Goal: Transaction & Acquisition: Purchase product/service

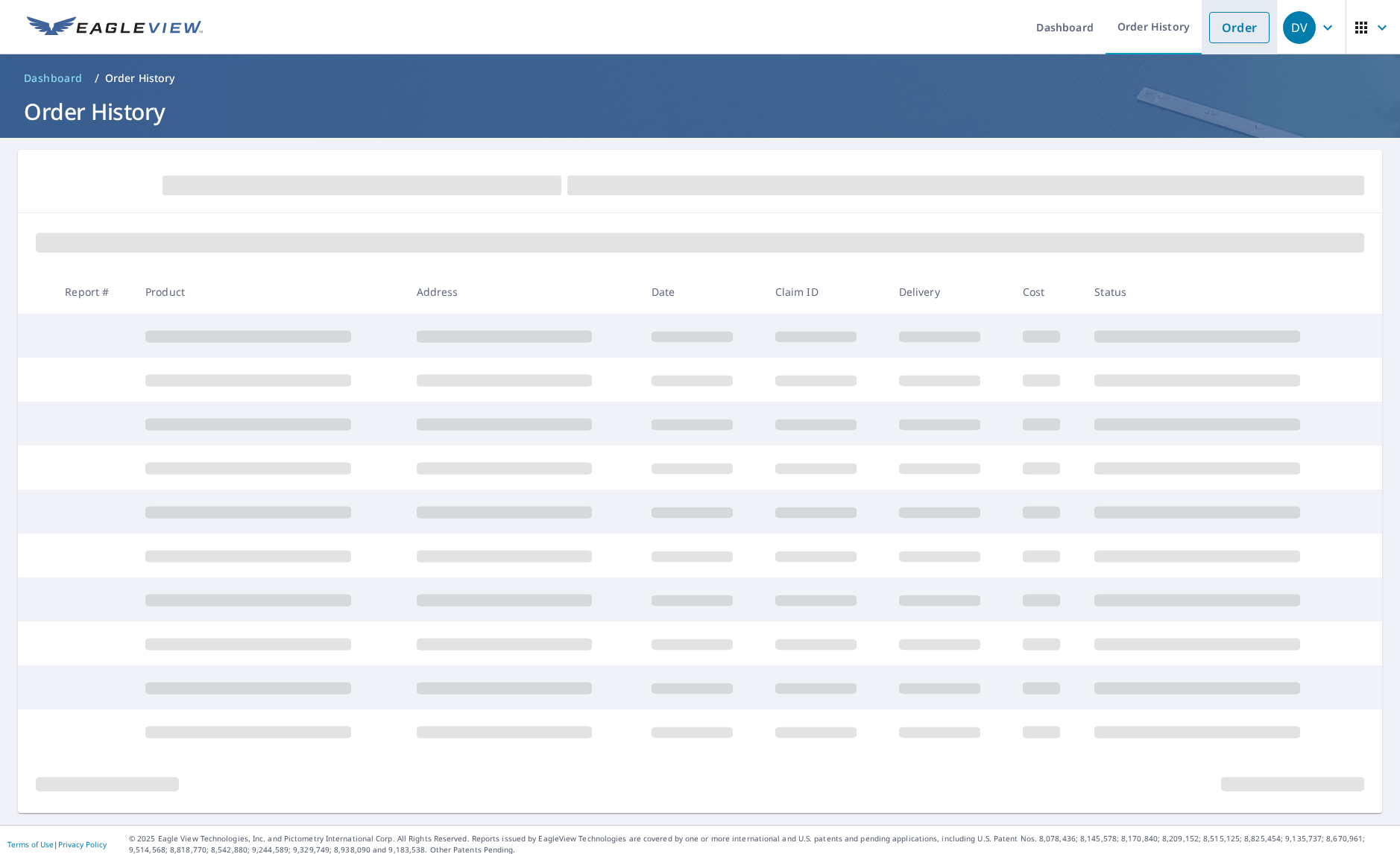
click at [1228, 37] on link "Order" at bounding box center [1240, 27] width 61 height 31
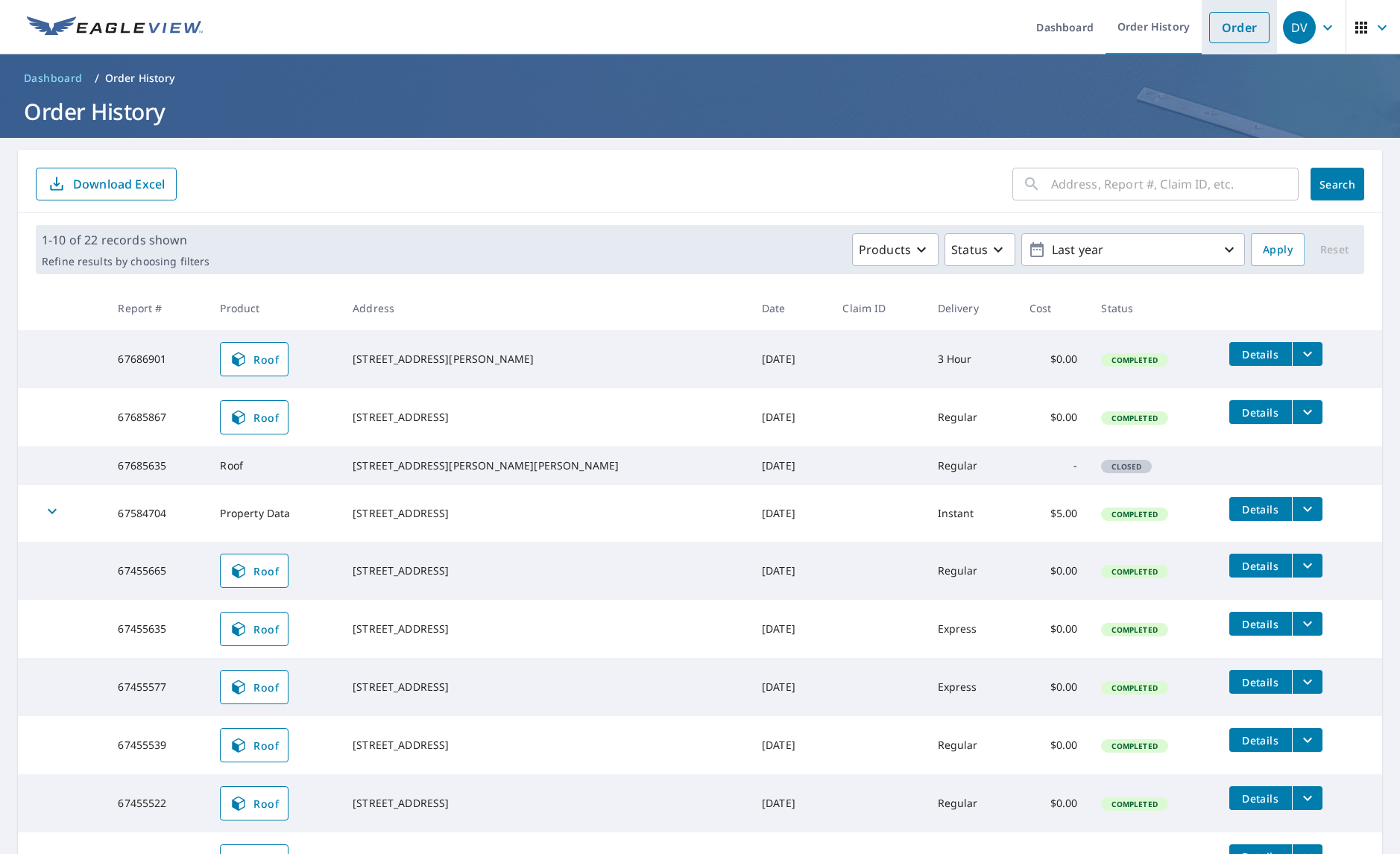
click at [1216, 23] on link "Order" at bounding box center [1240, 27] width 61 height 31
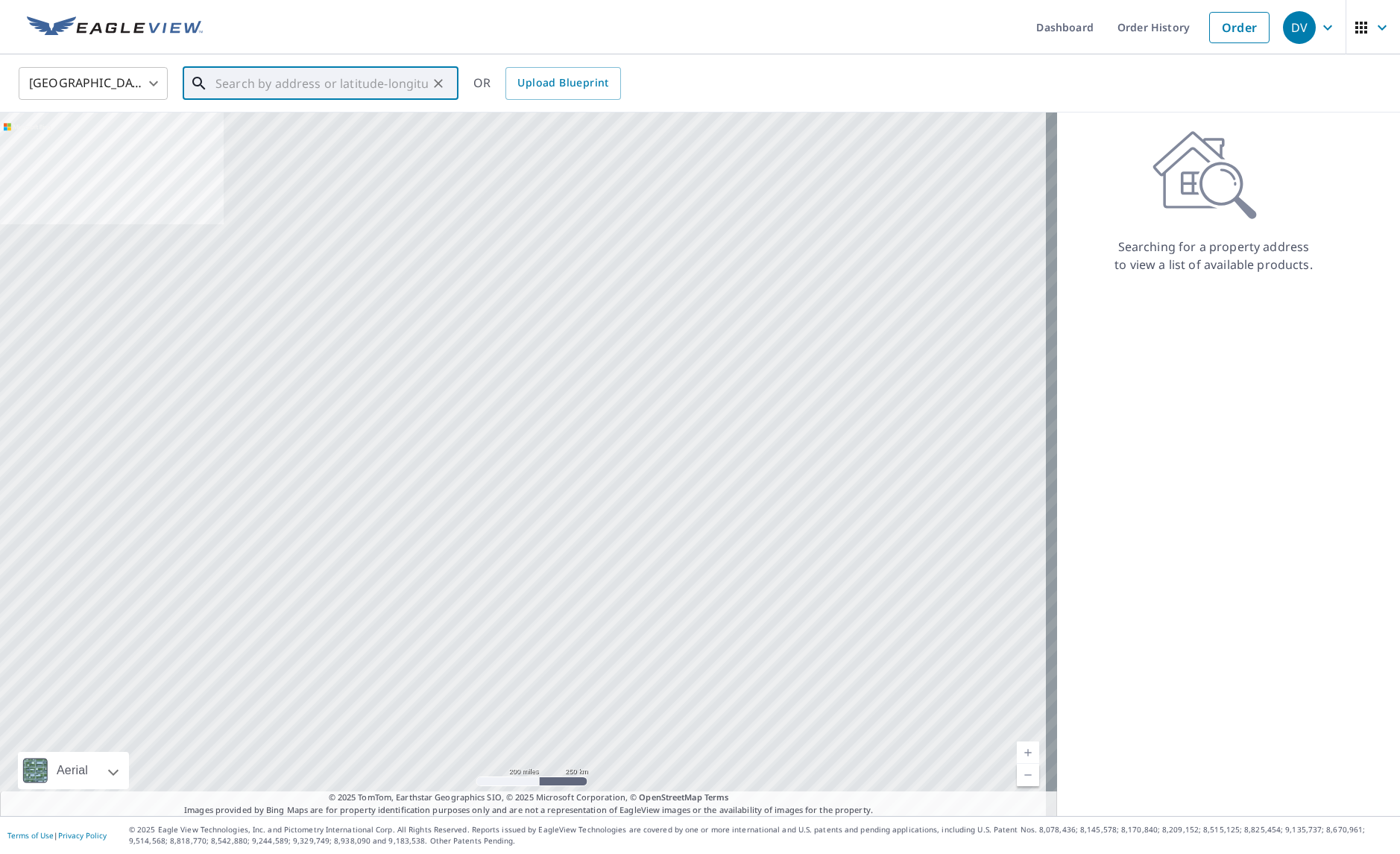
click at [367, 84] on input "text" at bounding box center [322, 83] width 212 height 42
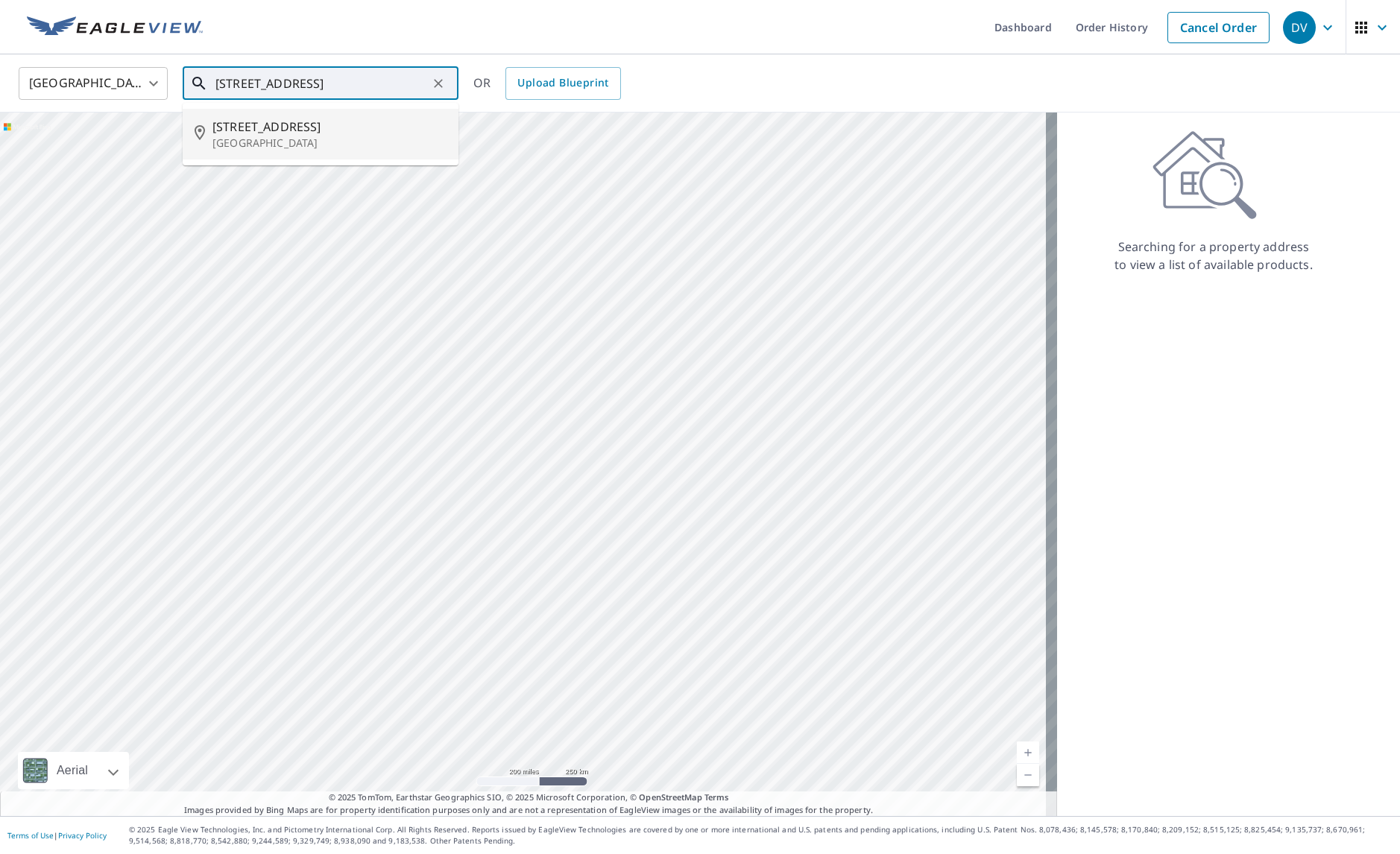
click at [264, 123] on span "3475 Torrey St" at bounding box center [329, 127] width 234 height 18
type input "3475 Torrey St Riverside, CA 92503"
click at [366, 78] on input "3475 Torrey St Riverside, CA 92503" at bounding box center [322, 83] width 212 height 42
click at [393, 81] on input "3475 Torrey St Riverside, CA 92503" at bounding box center [322, 83] width 212 height 42
click at [323, 77] on input "3475 Torrey St Riverside, CA 92503" at bounding box center [322, 83] width 212 height 42
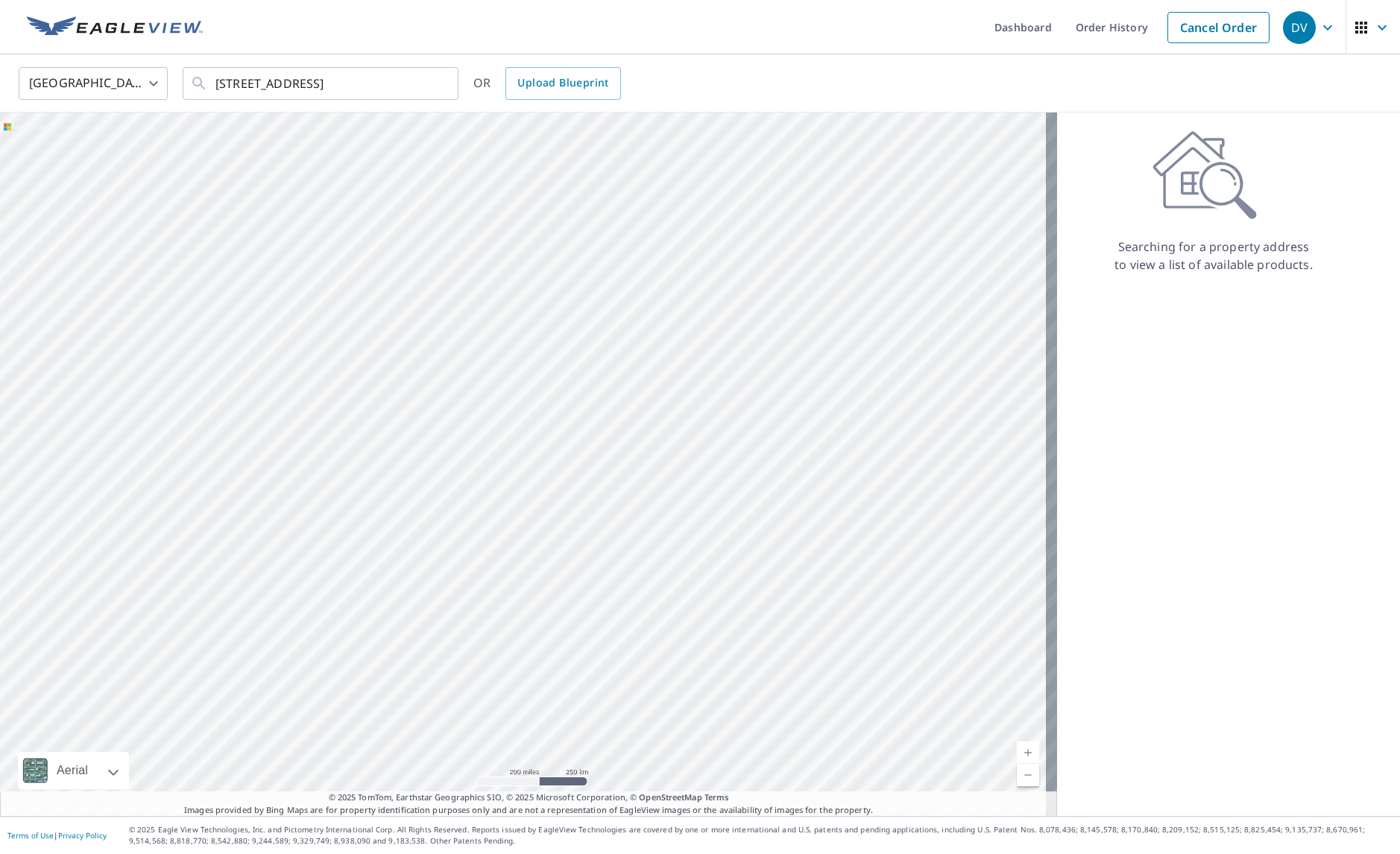
click at [486, 100] on div "United States US ​ 3475 Torrey St Riverside, CA 92503 ​ OR Upload Blueprint" at bounding box center [694, 83] width 1374 height 35
click at [437, 83] on icon "Clear" at bounding box center [438, 83] width 9 height 9
click at [428, 84] on div at bounding box center [428, 84] width 0 height 0
click at [453, 86] on div "​" at bounding box center [321, 83] width 276 height 33
click at [363, 90] on input "text" at bounding box center [322, 83] width 212 height 42
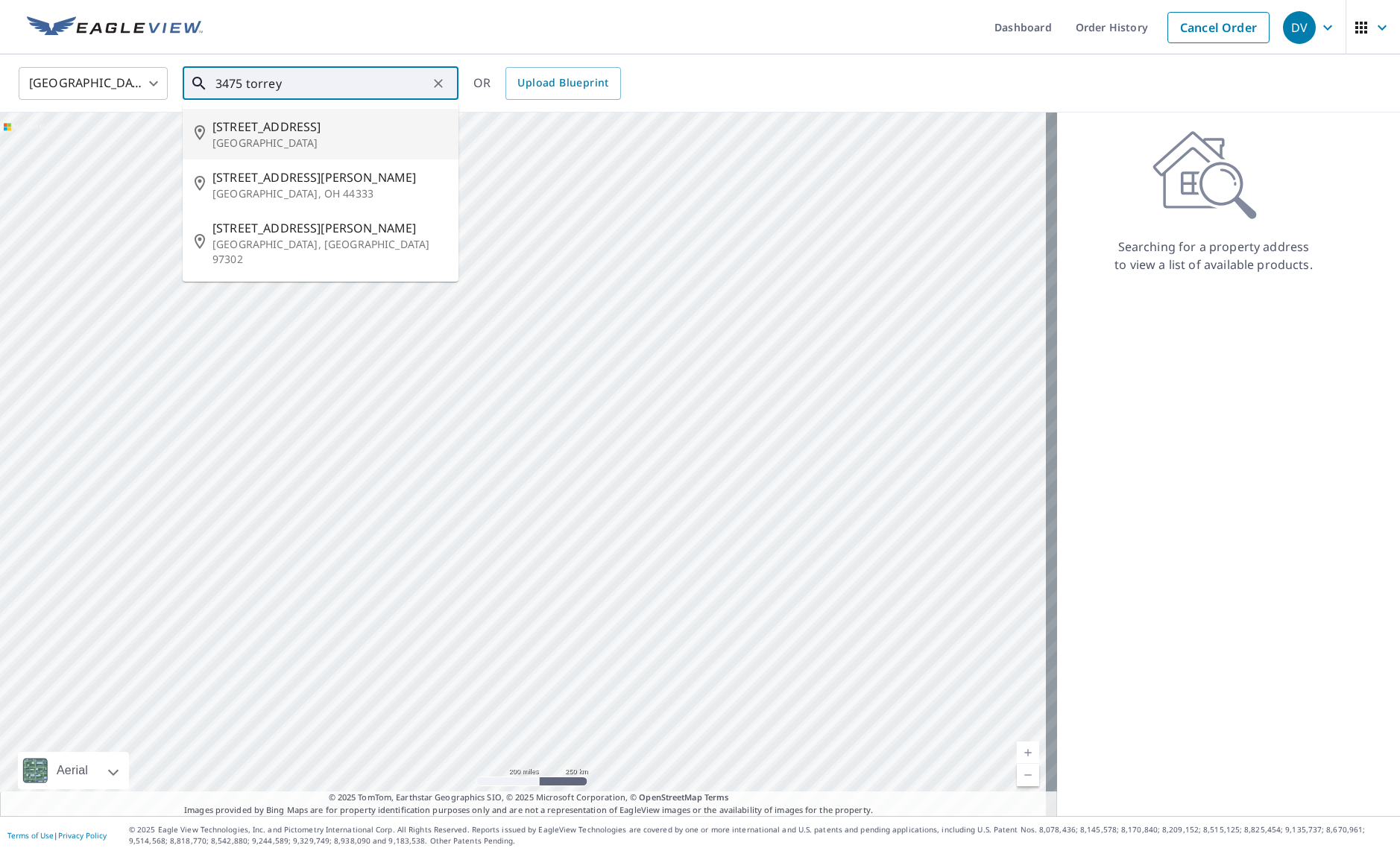
click at [276, 122] on span "3475 Torrey St" at bounding box center [329, 127] width 234 height 18
type input "3475 Torrey St Riverside, CA 92503"
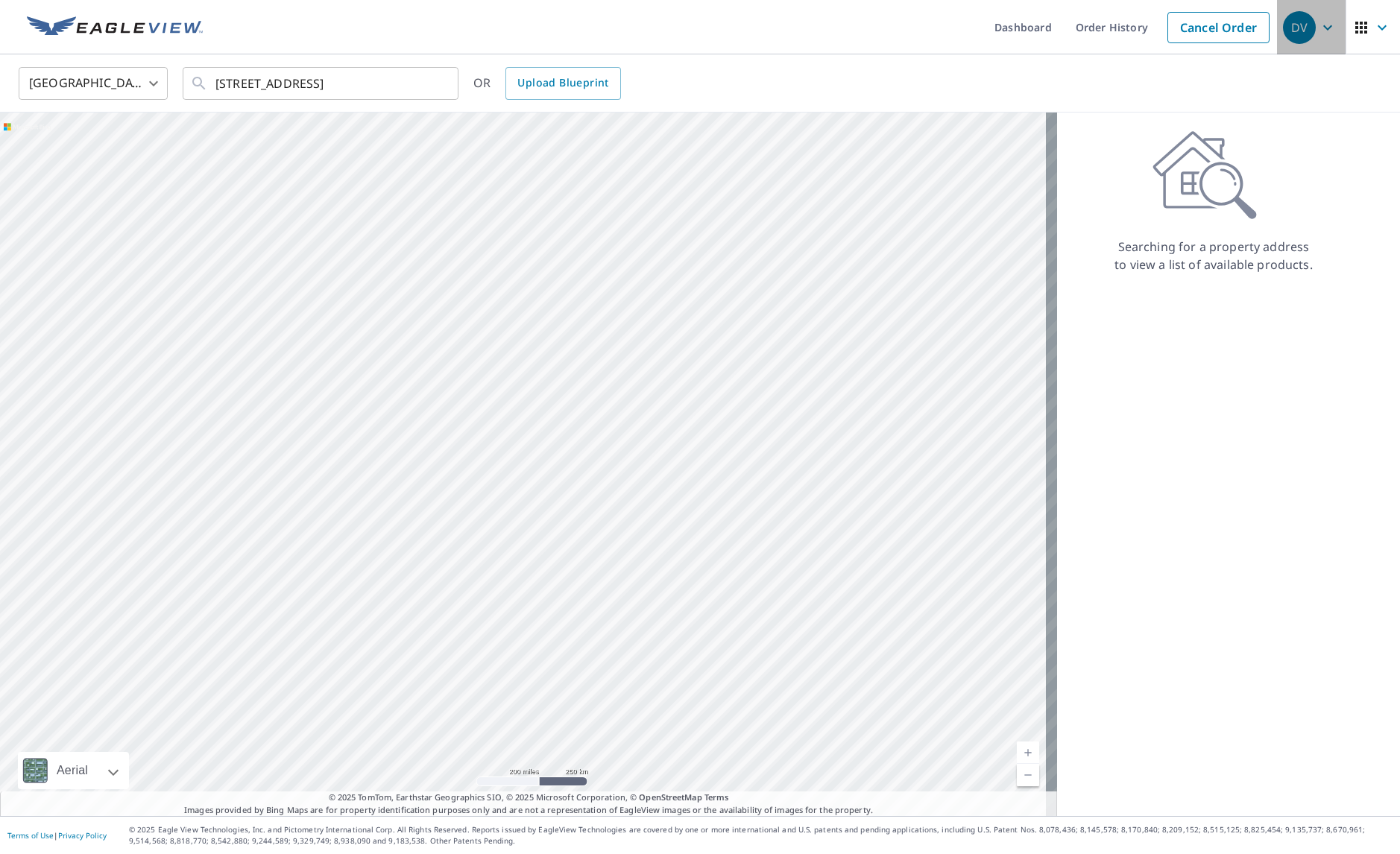
click at [1319, 27] on icon "button" at bounding box center [1327, 27] width 18 height 18
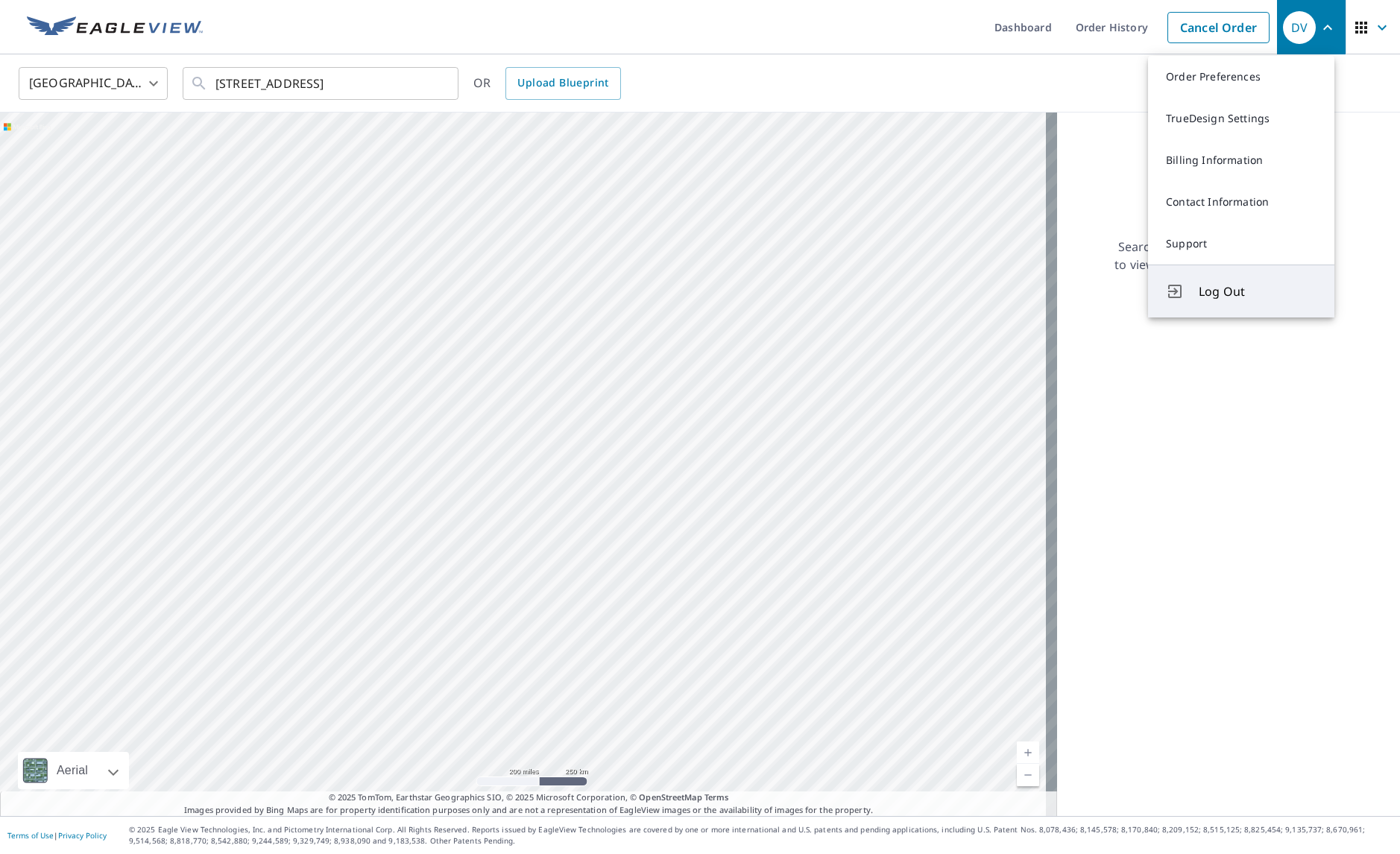
click at [1240, 295] on span "Log Out" at bounding box center [1258, 291] width 118 height 18
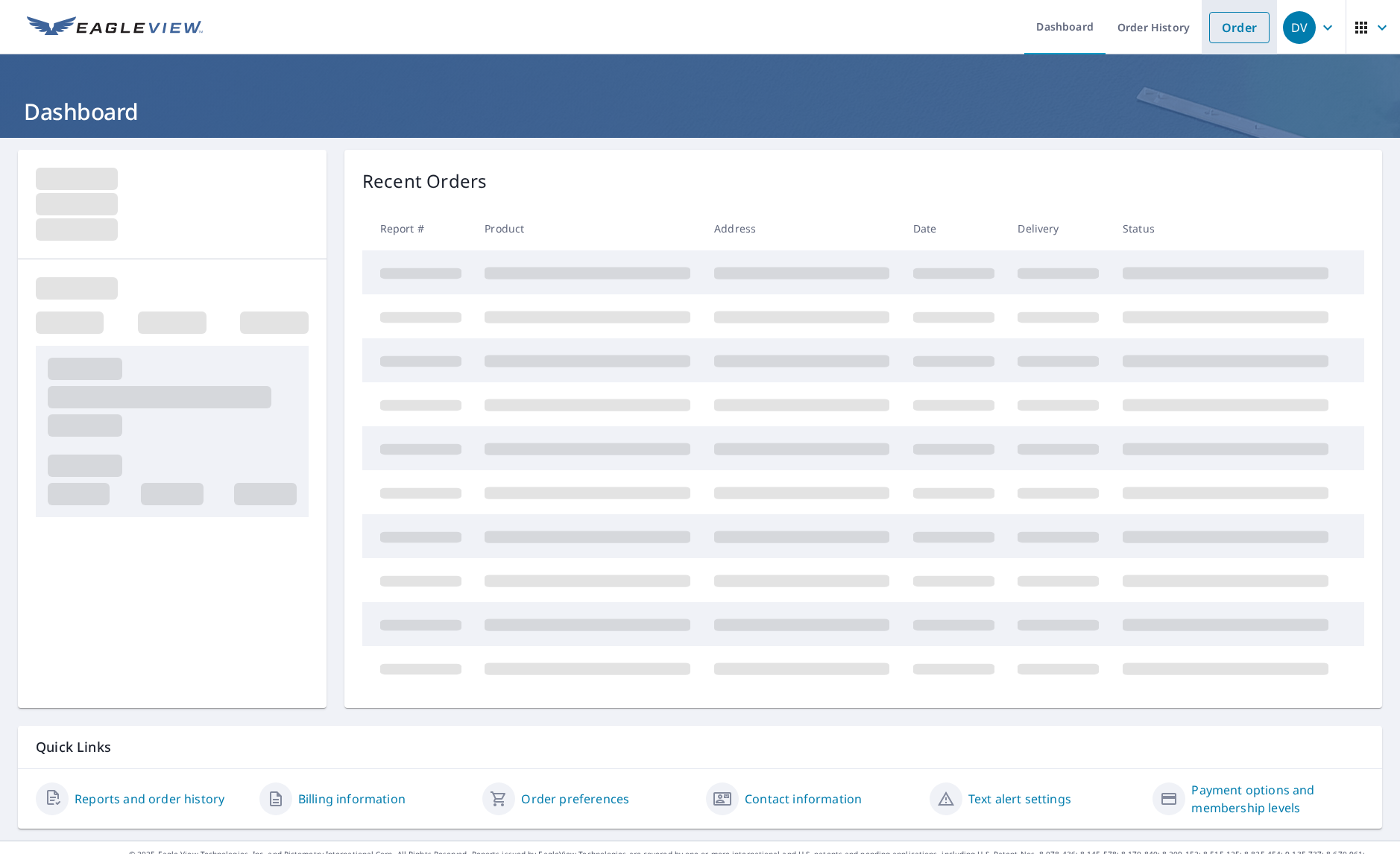
click at [1229, 22] on link "Order" at bounding box center [1240, 27] width 61 height 31
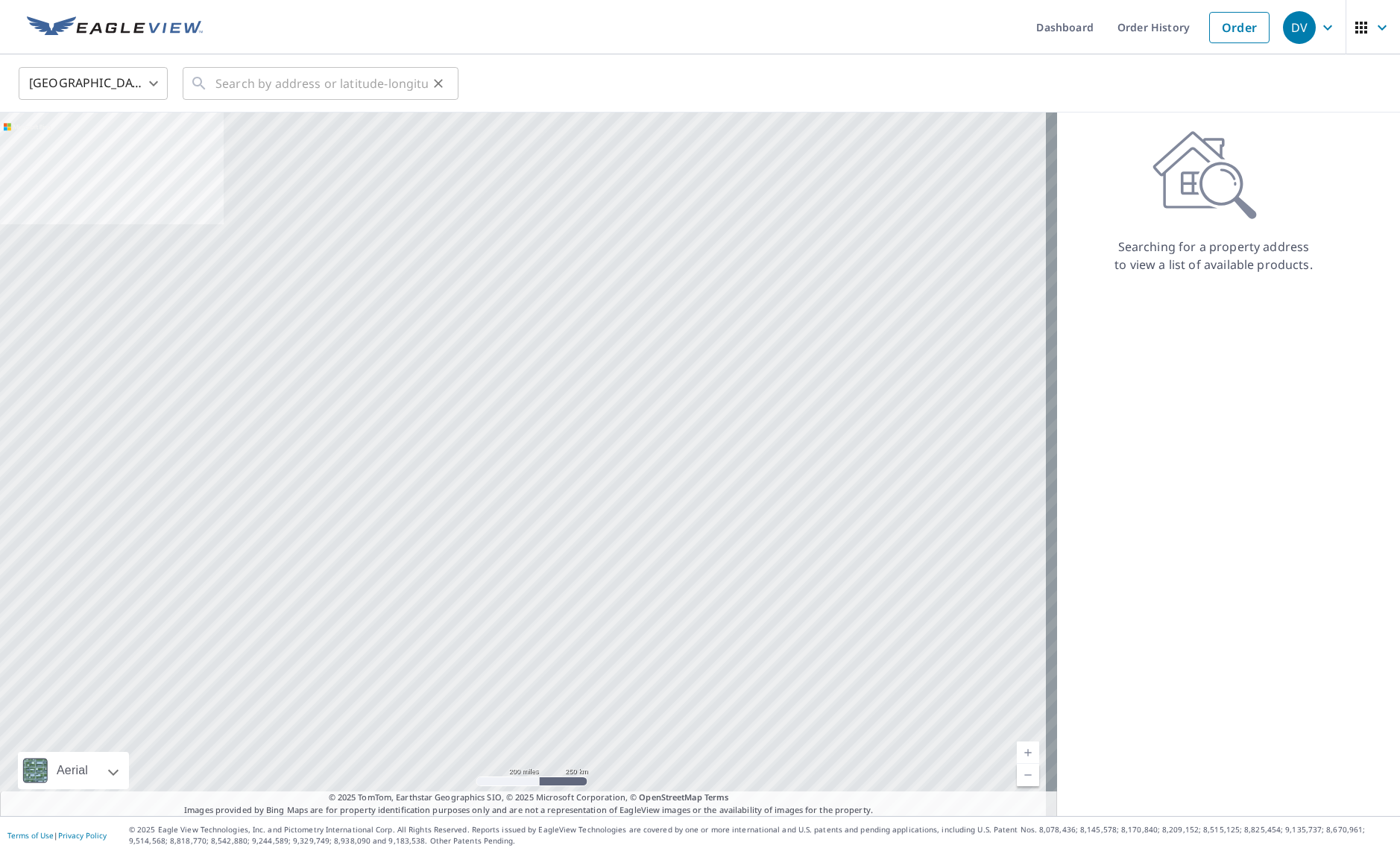
click at [442, 82] on icon "Clear" at bounding box center [438, 83] width 15 height 15
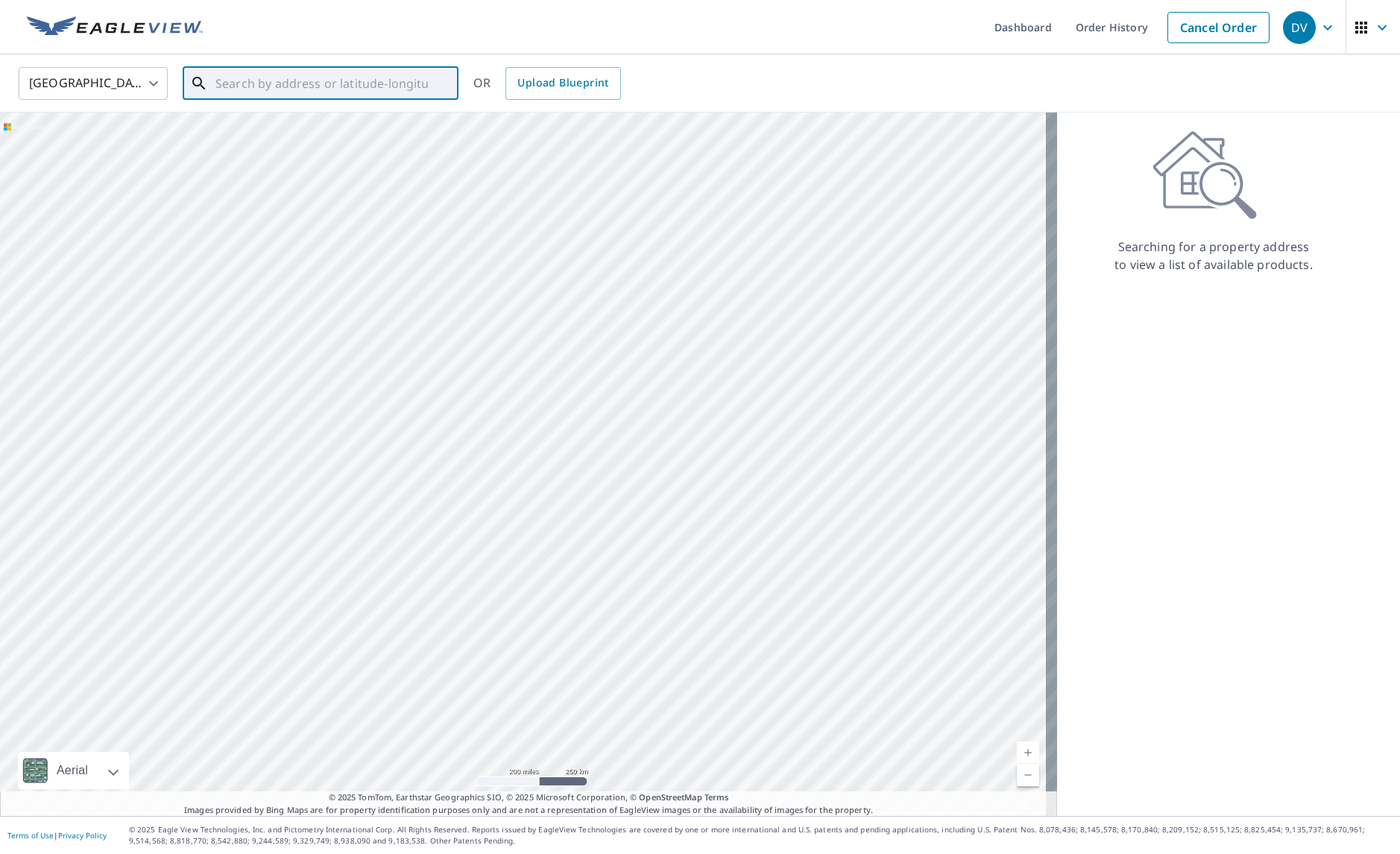
click at [360, 83] on input "text" at bounding box center [322, 83] width 212 height 42
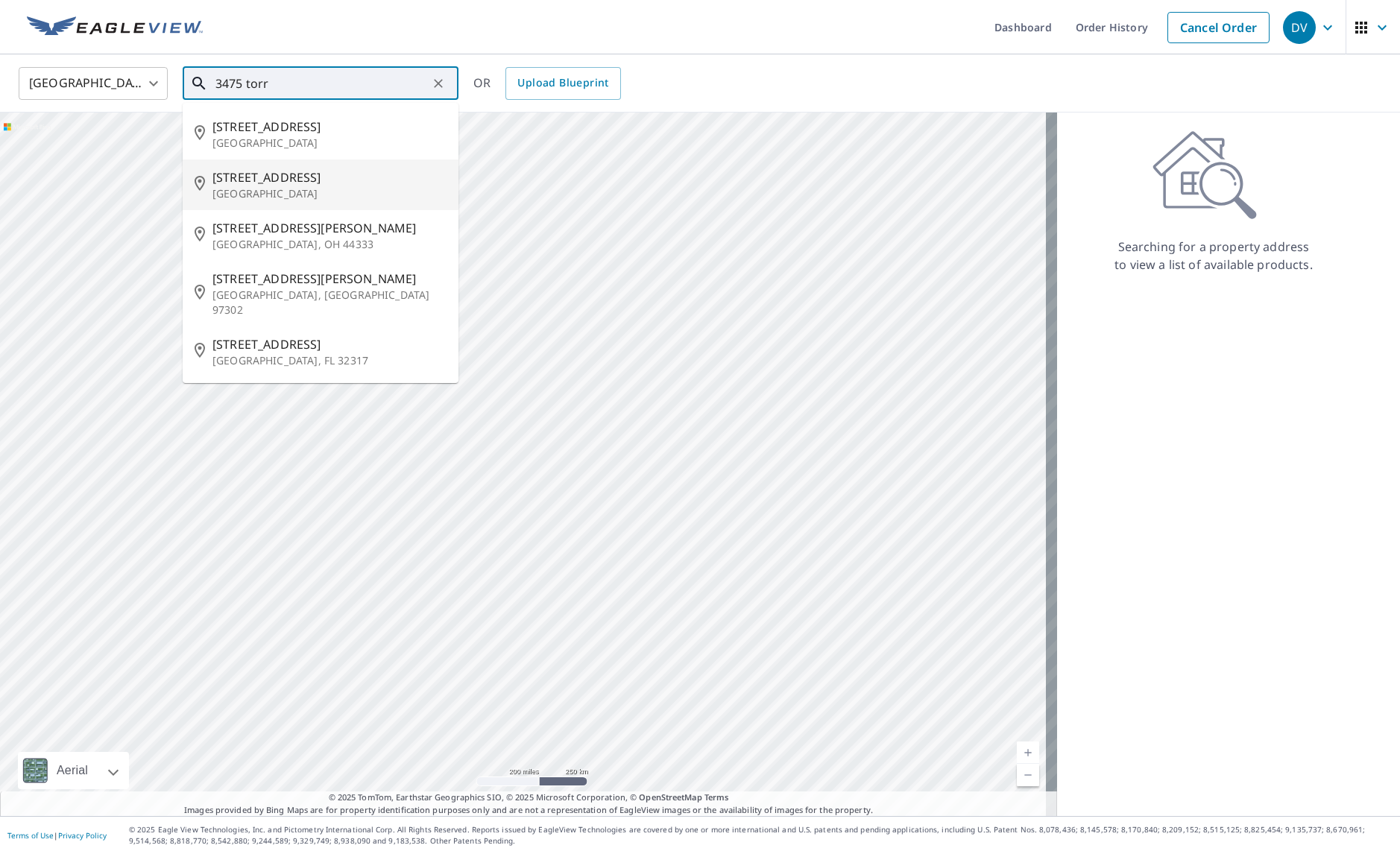
click at [253, 176] on span "3475 Torrey St" at bounding box center [329, 177] width 234 height 18
type input "3475 Torrey St Riverside, CA 92503"
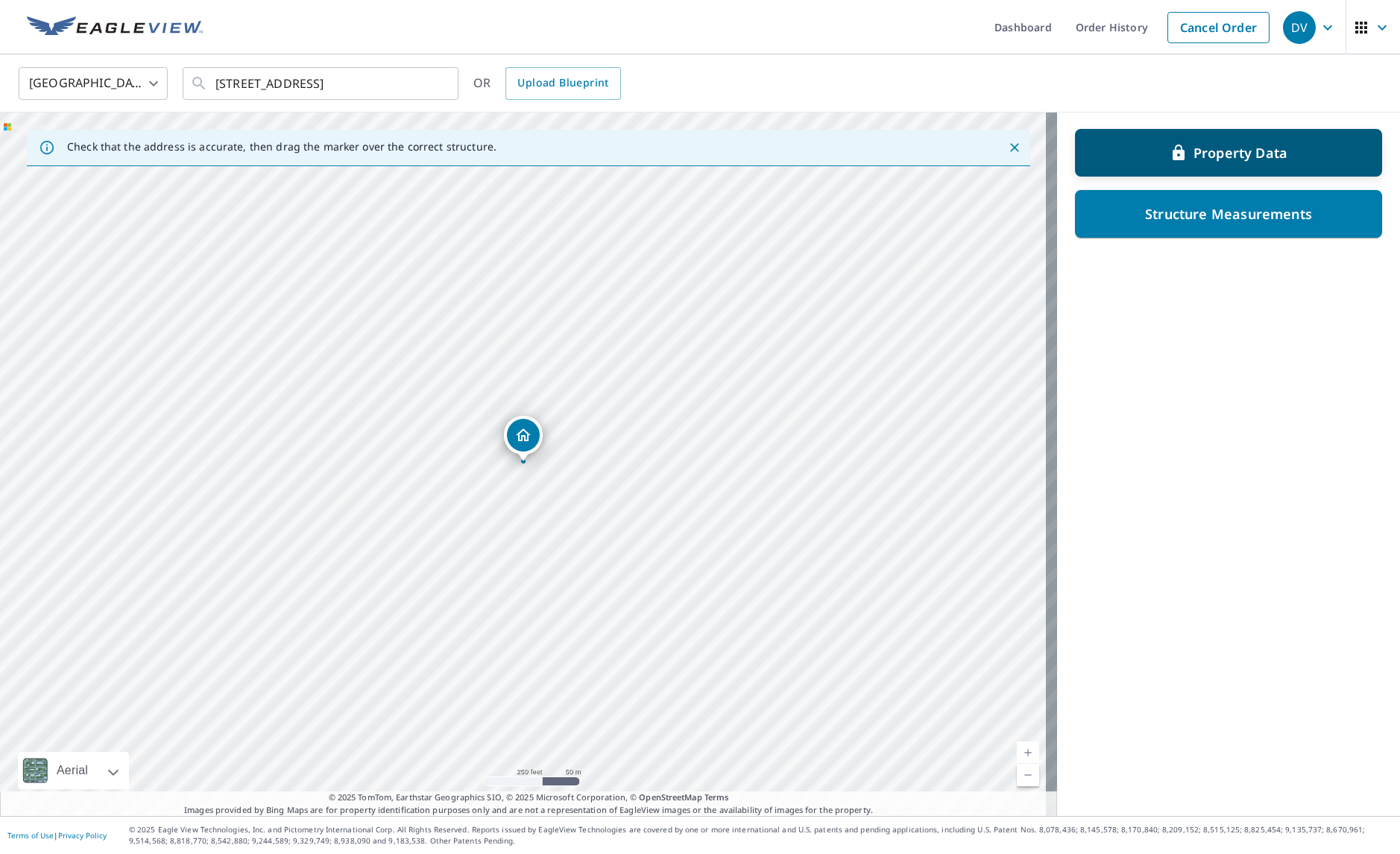
click at [1203, 148] on p "Property Data" at bounding box center [1240, 152] width 94 height 18
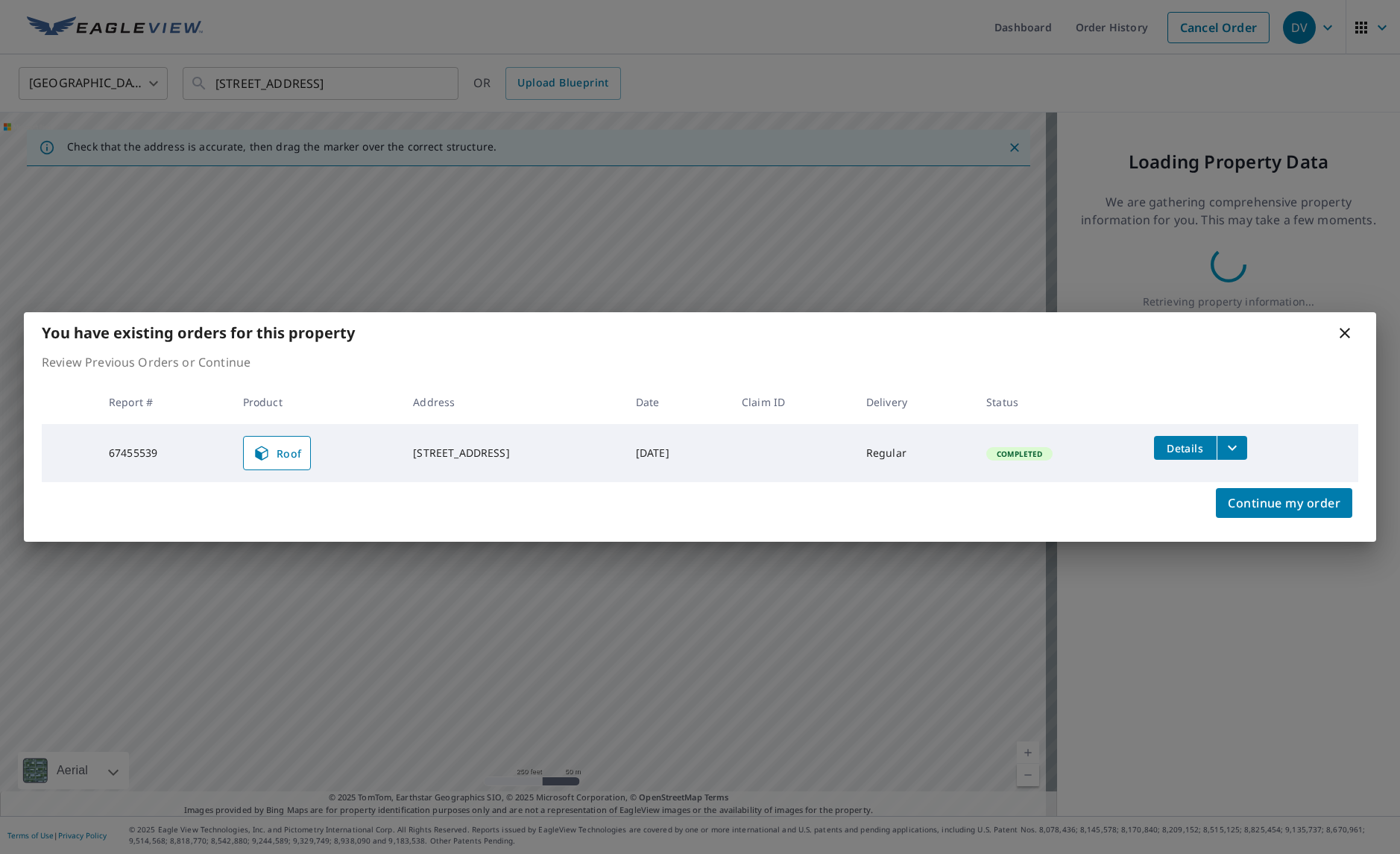
click at [1345, 331] on icon at bounding box center [1345, 333] width 18 height 18
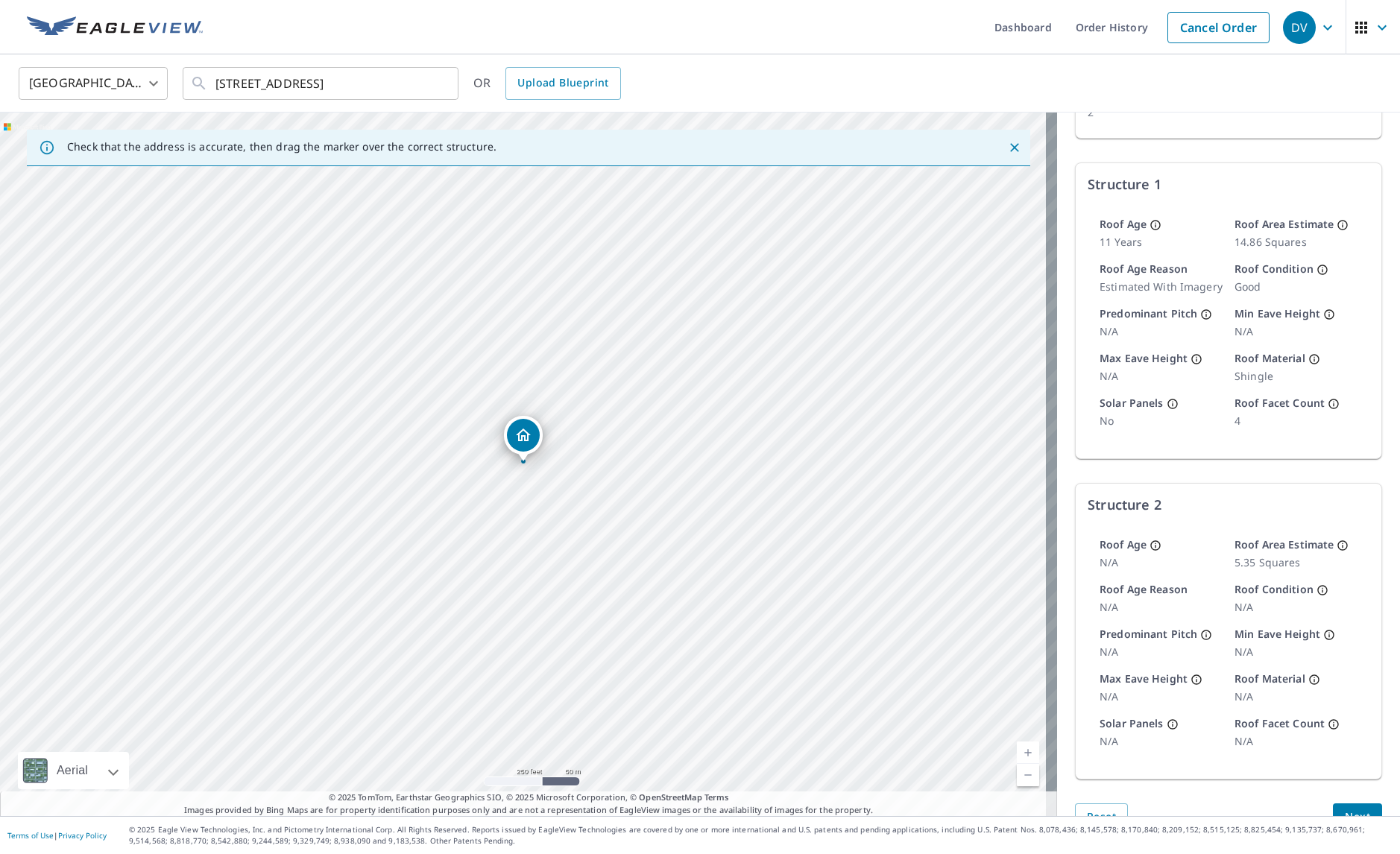
scroll to position [192, 0]
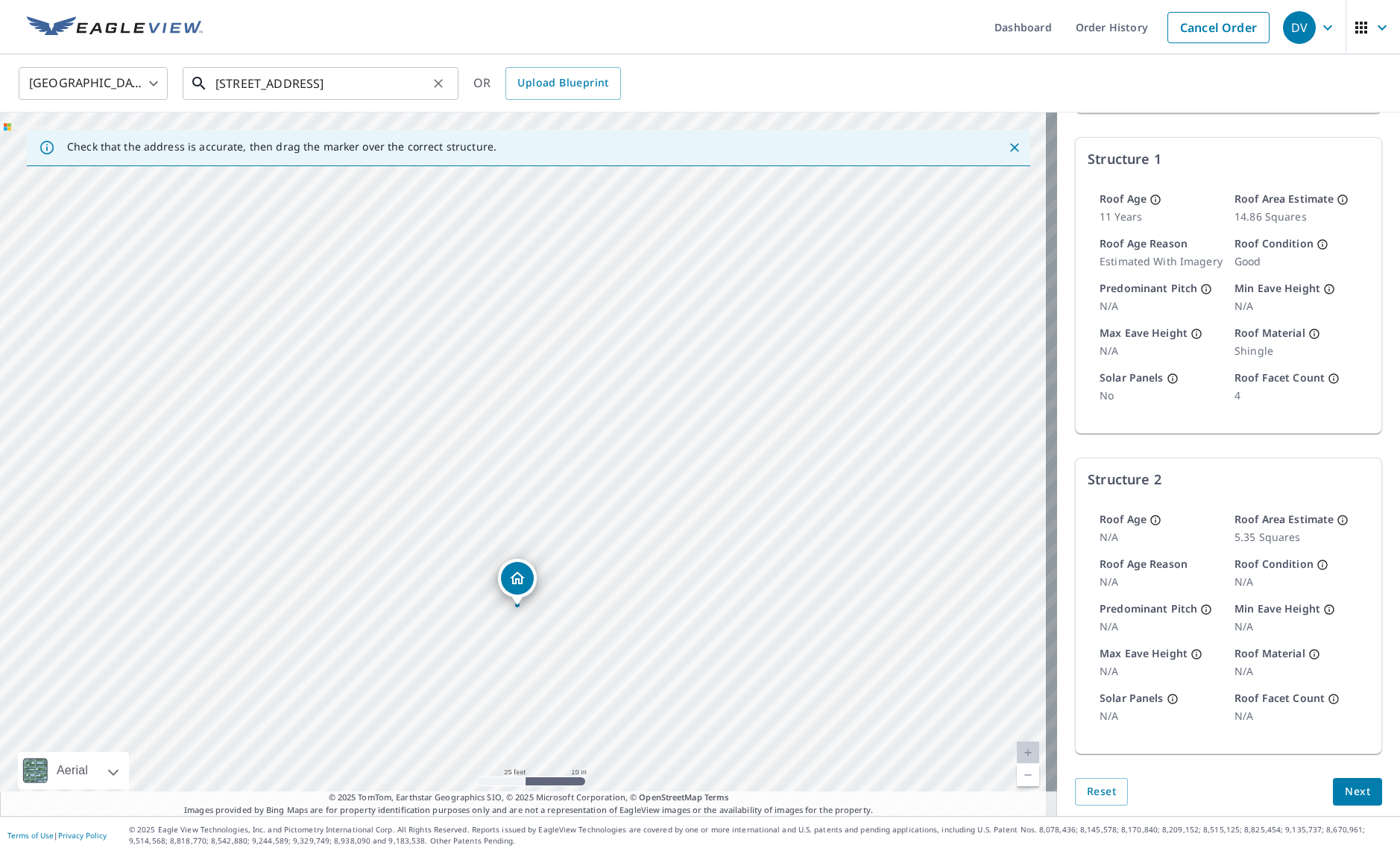
click at [240, 82] on input "3475 Torrey St Riverside, CA 92503" at bounding box center [322, 83] width 212 height 42
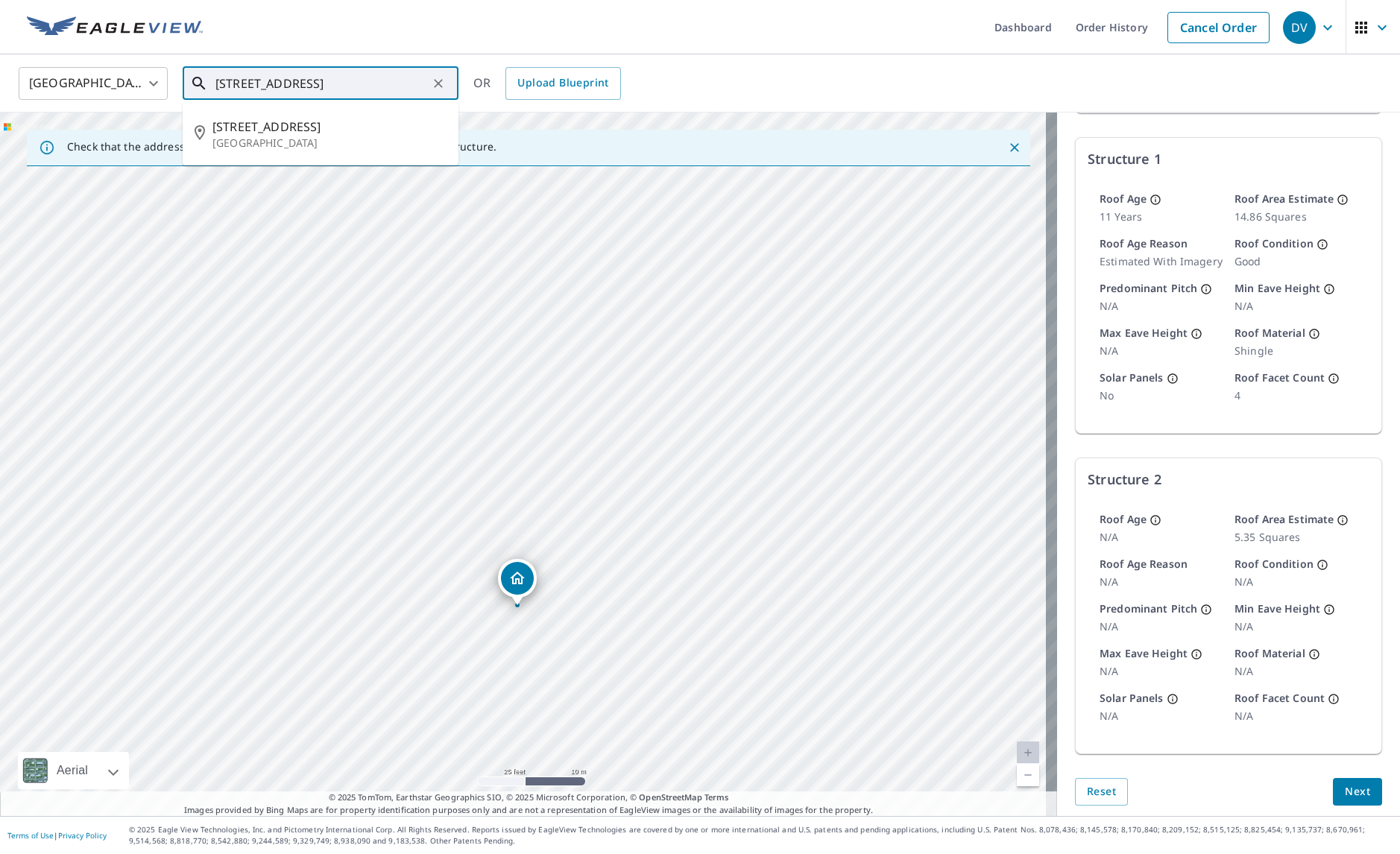
drag, startPoint x: 216, startPoint y: 81, endPoint x: 465, endPoint y: 85, distance: 249.0
click at [465, 85] on div "United States US ​ 3475 Torrey St Riverside, CA 92503 ​ 3475 Torrey St Riversid…" at bounding box center [694, 83] width 1374 height 35
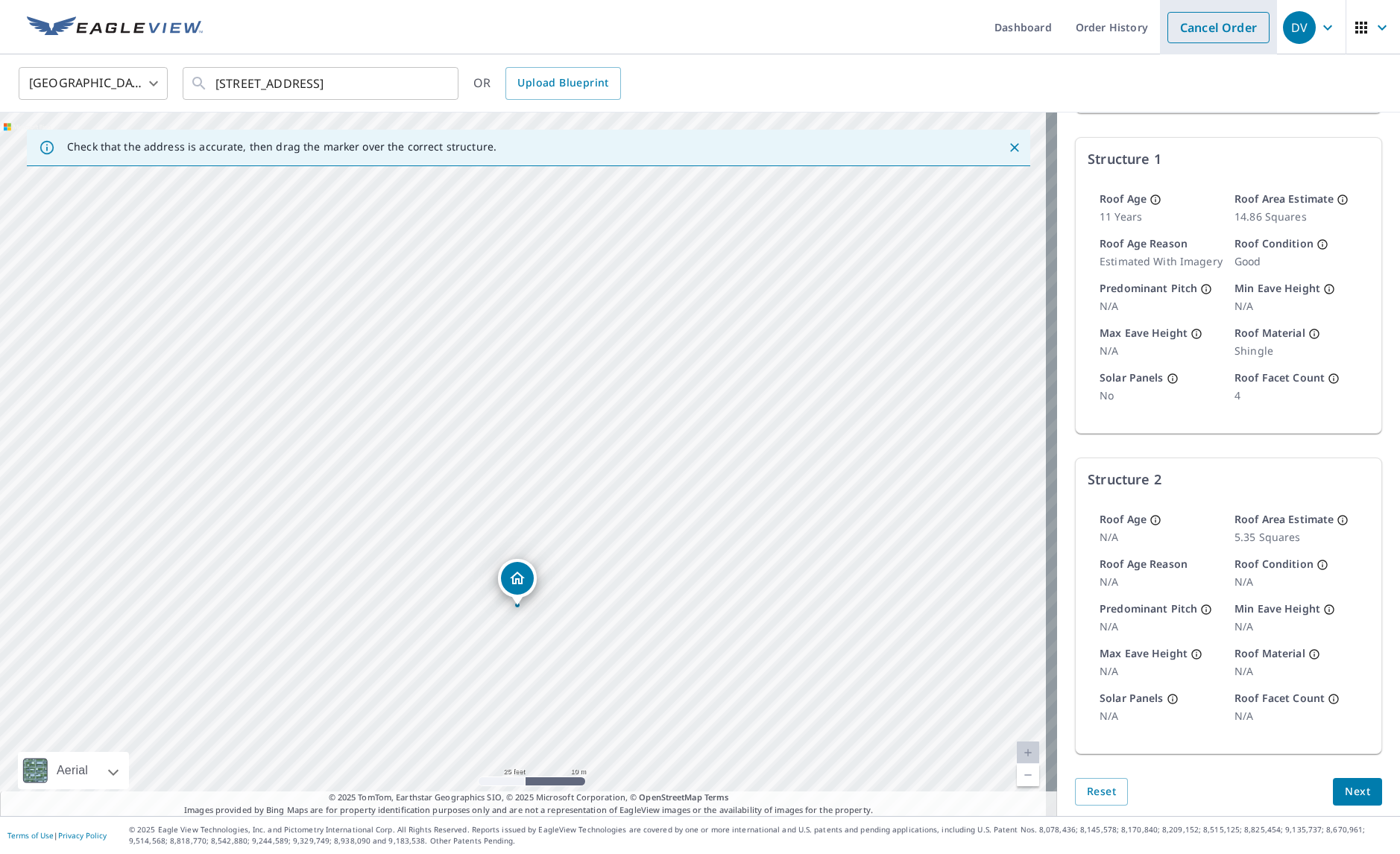
click at [1199, 31] on link "Cancel Order" at bounding box center [1219, 27] width 102 height 31
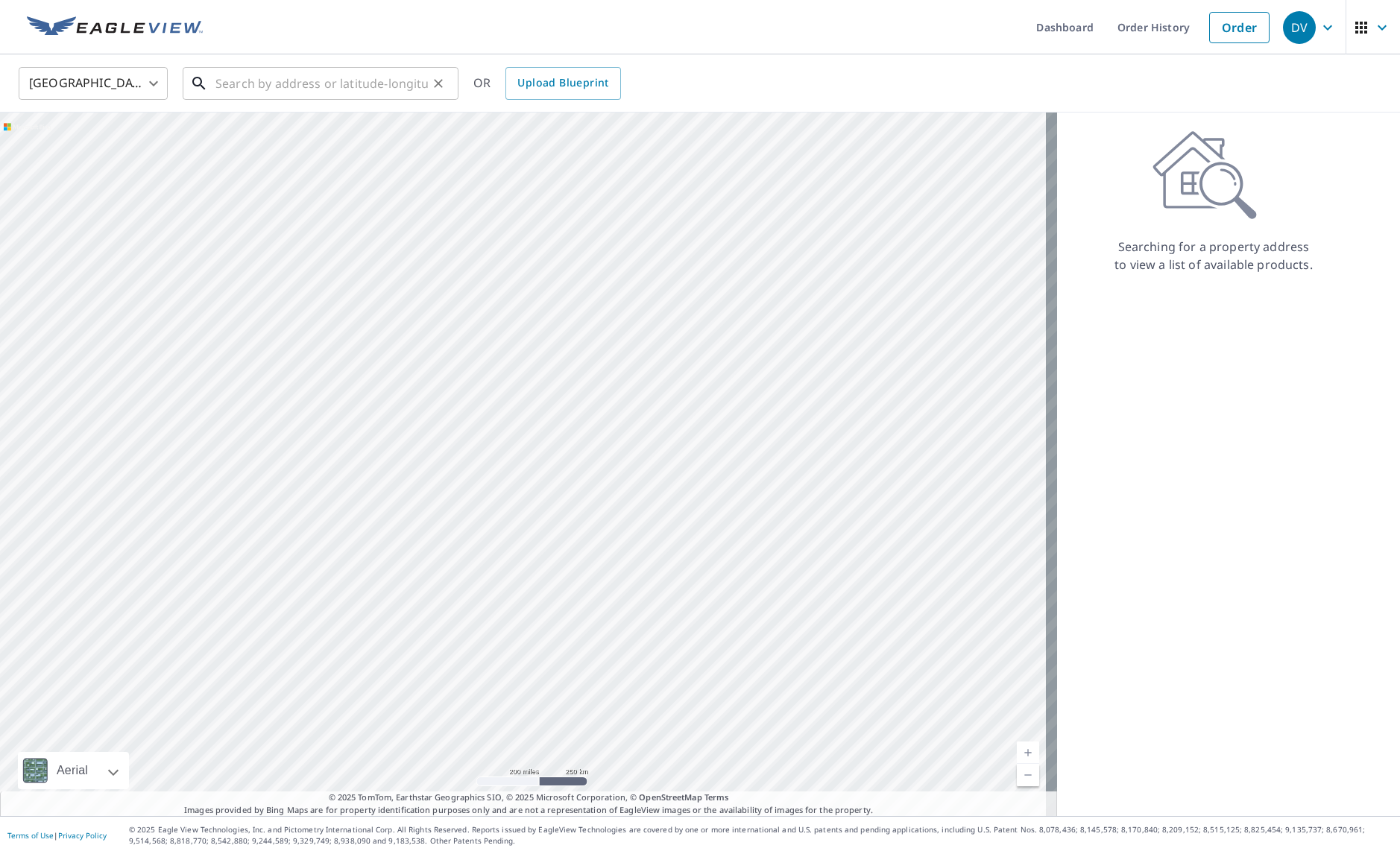
click at [378, 76] on input "text" at bounding box center [322, 83] width 212 height 42
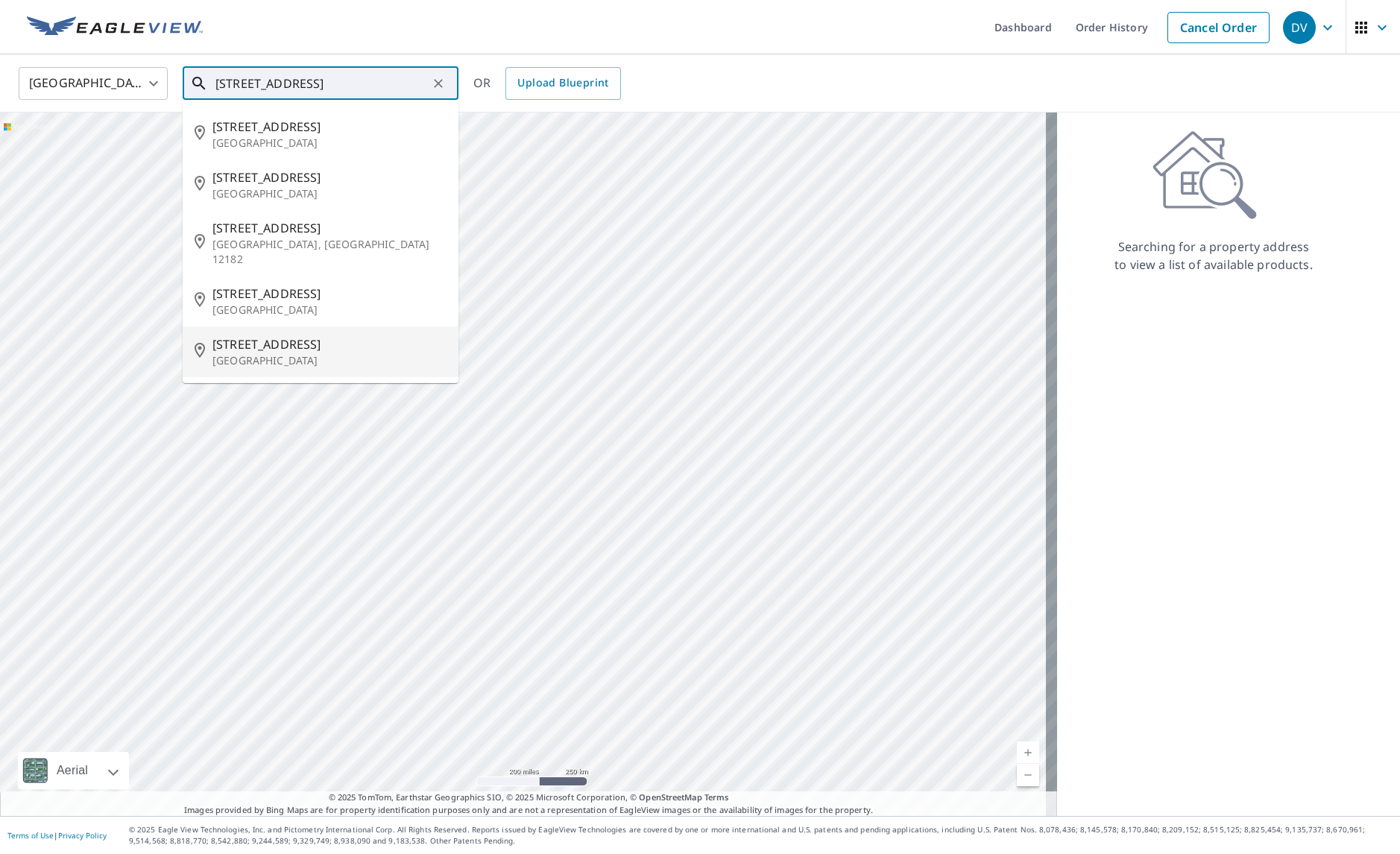
click at [265, 354] on p "Saint Petersburg, FL 33715" at bounding box center [329, 361] width 234 height 15
type input "259 6th Ave N Saint Petersburg, FL 33715"
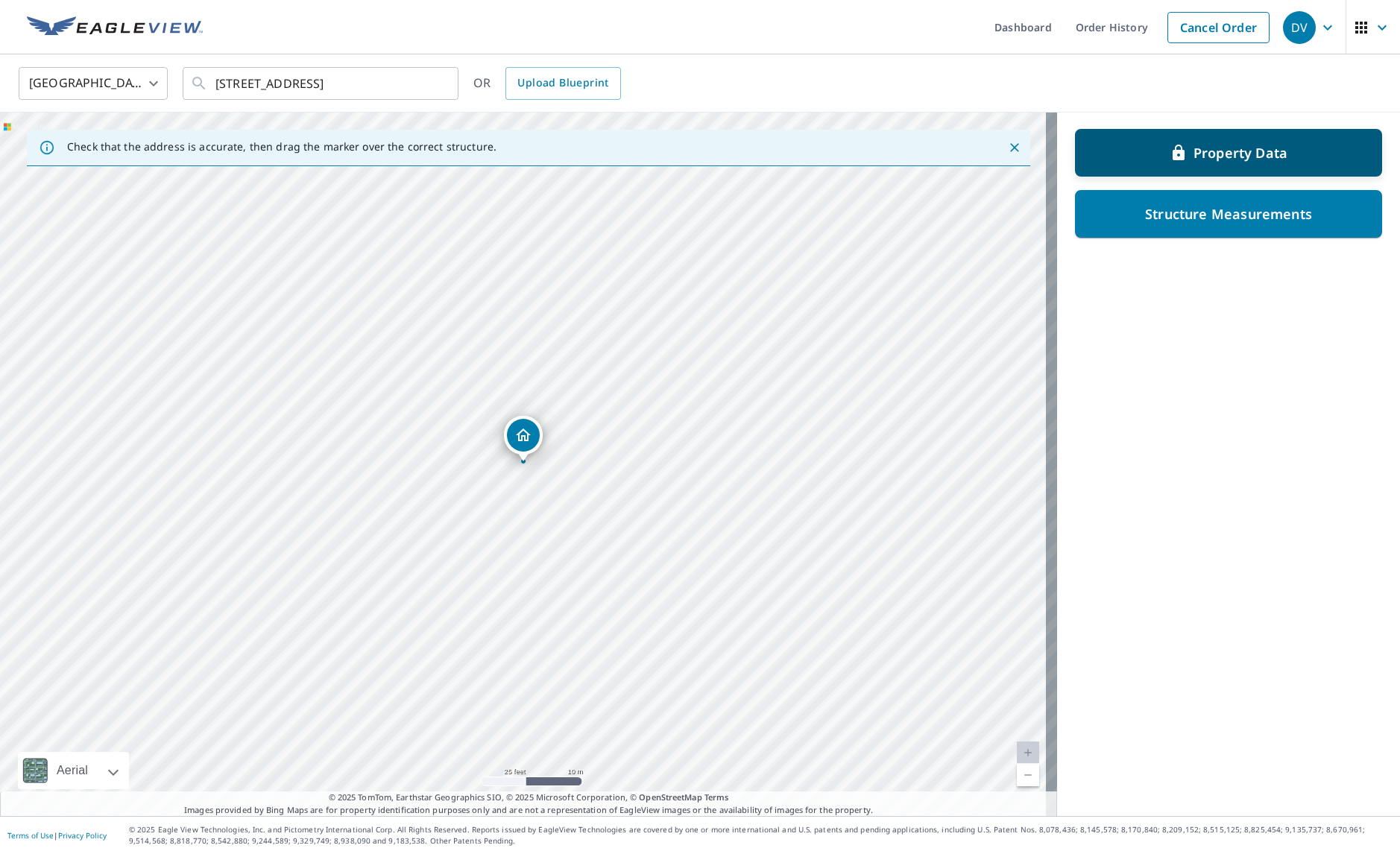
click at [1229, 155] on p "Property Data" at bounding box center [1240, 152] width 94 height 18
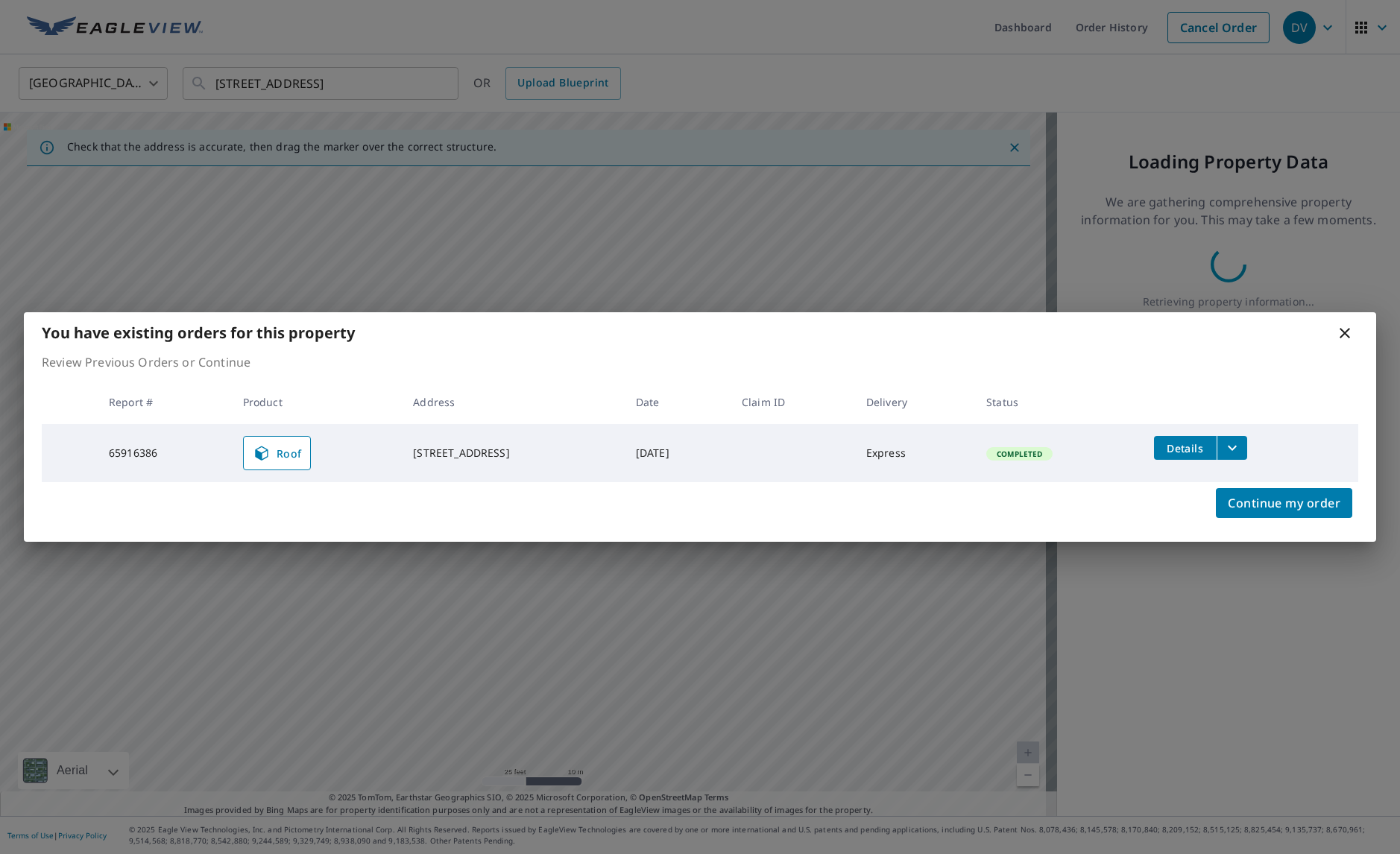
click at [1343, 332] on icon at bounding box center [1344, 333] width 10 height 10
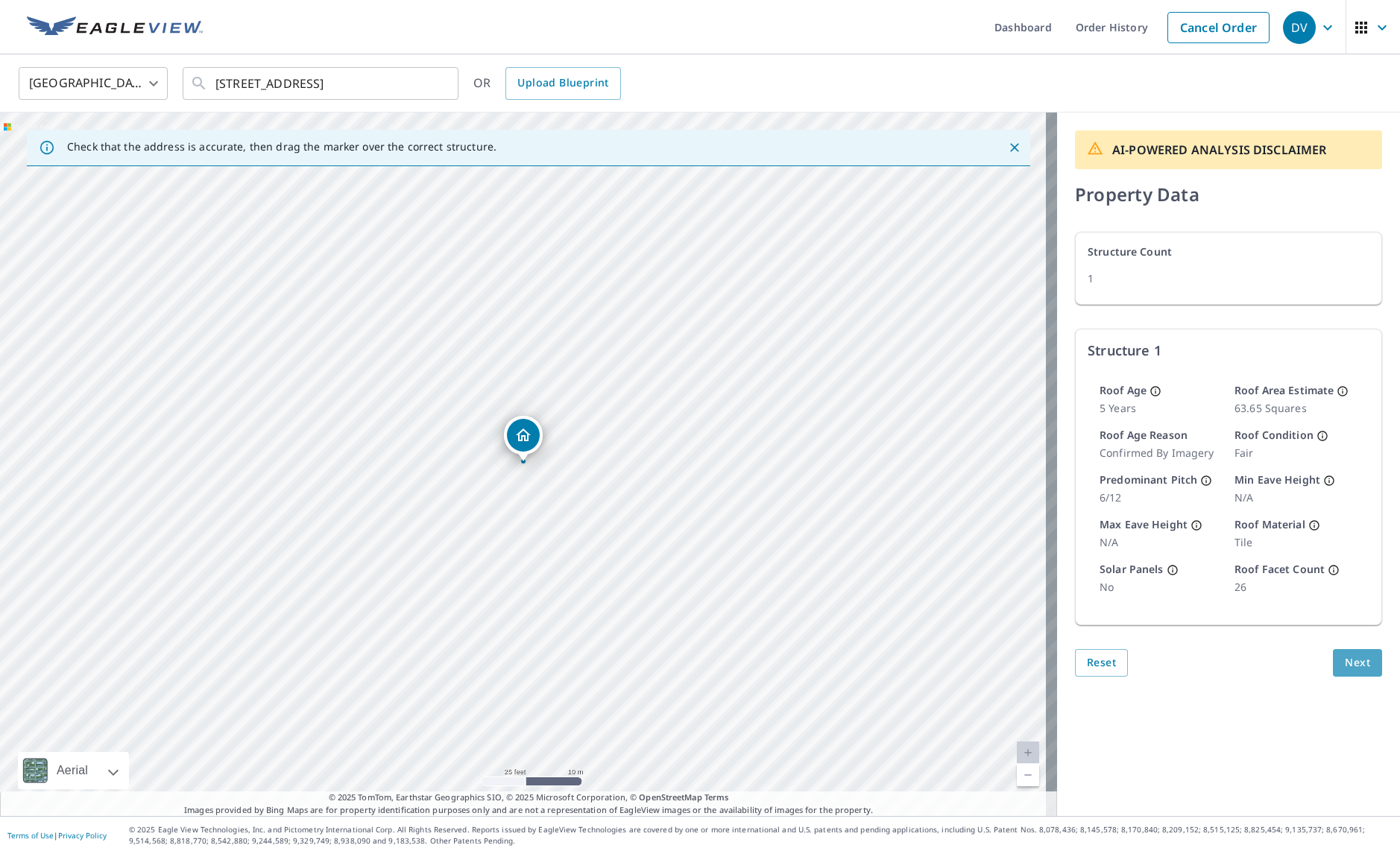
click at [1345, 660] on span "Next" at bounding box center [1358, 662] width 26 height 18
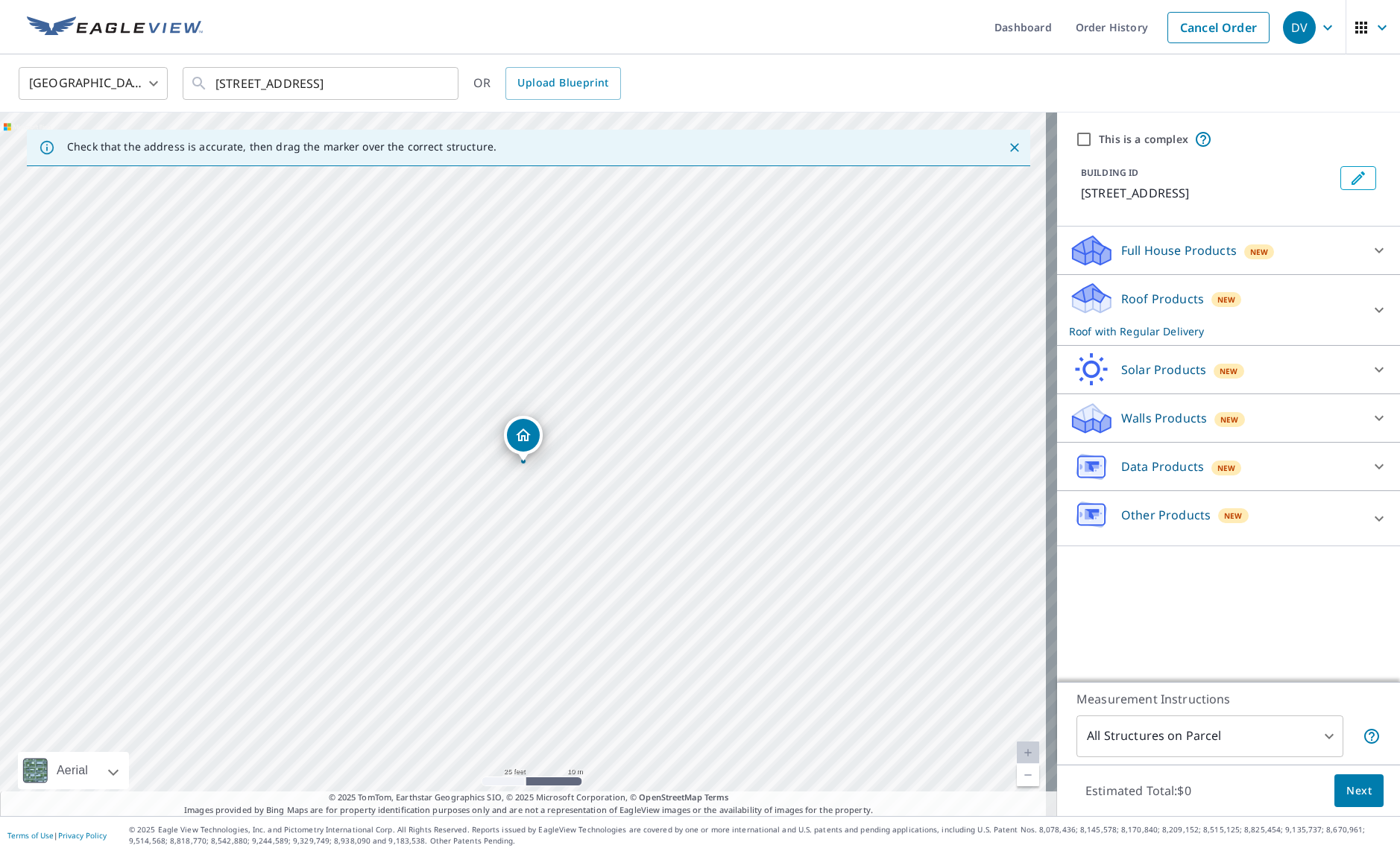
click at [1166, 299] on p "Roof Products" at bounding box center [1163, 299] width 83 height 18
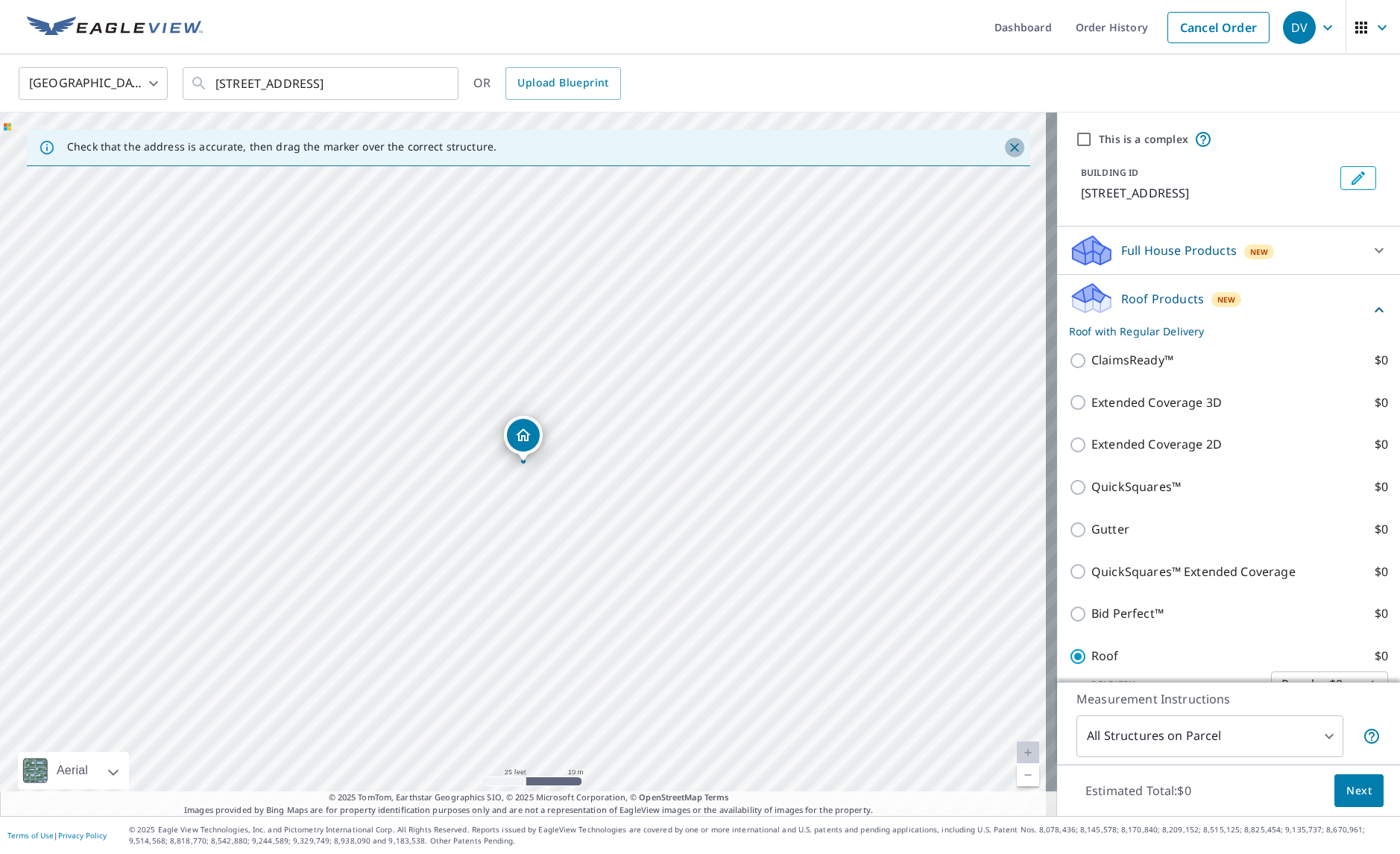
click at [1010, 147] on icon "Close" at bounding box center [1014, 147] width 9 height 9
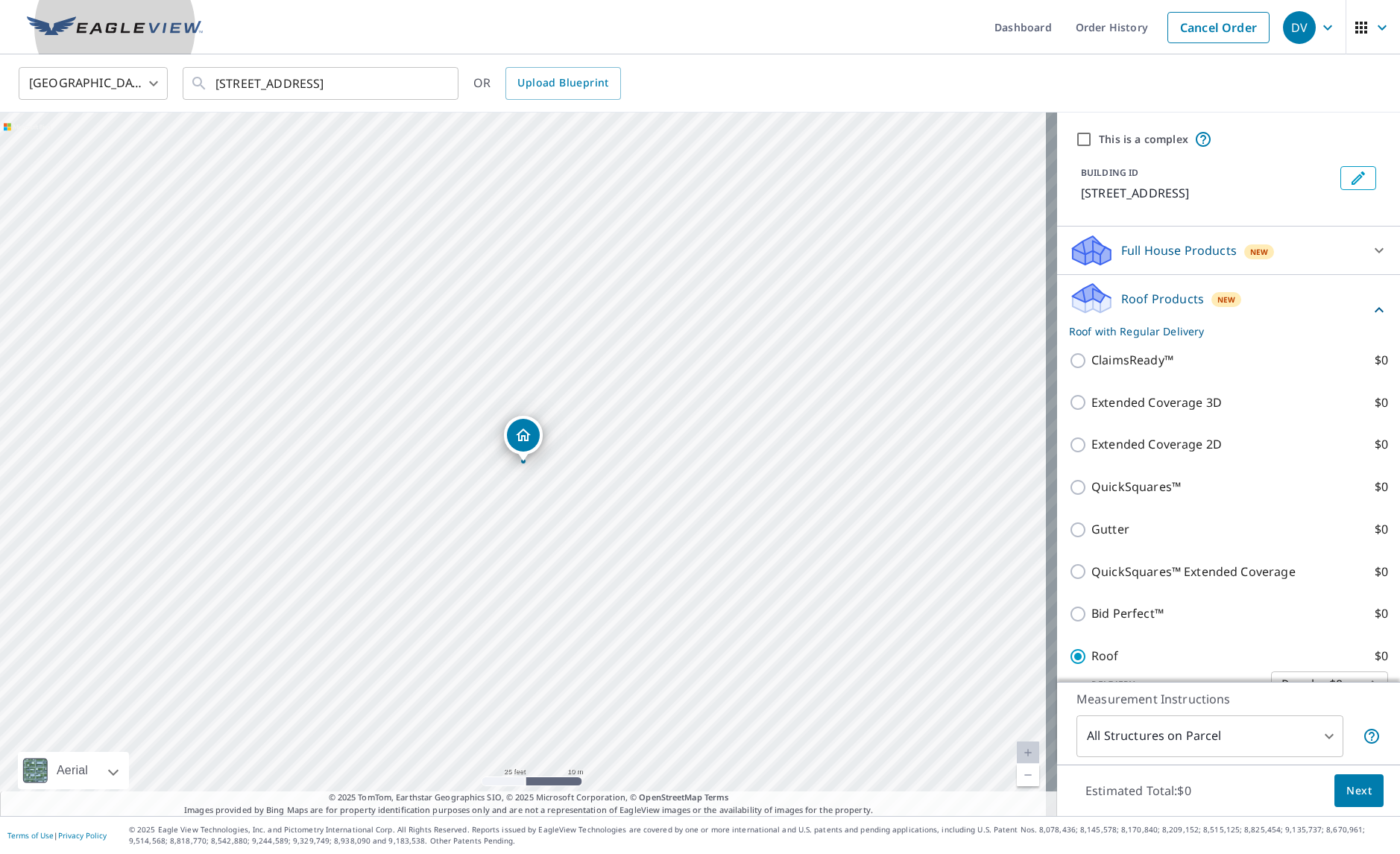
click at [119, 19] on img at bounding box center [115, 28] width 176 height 22
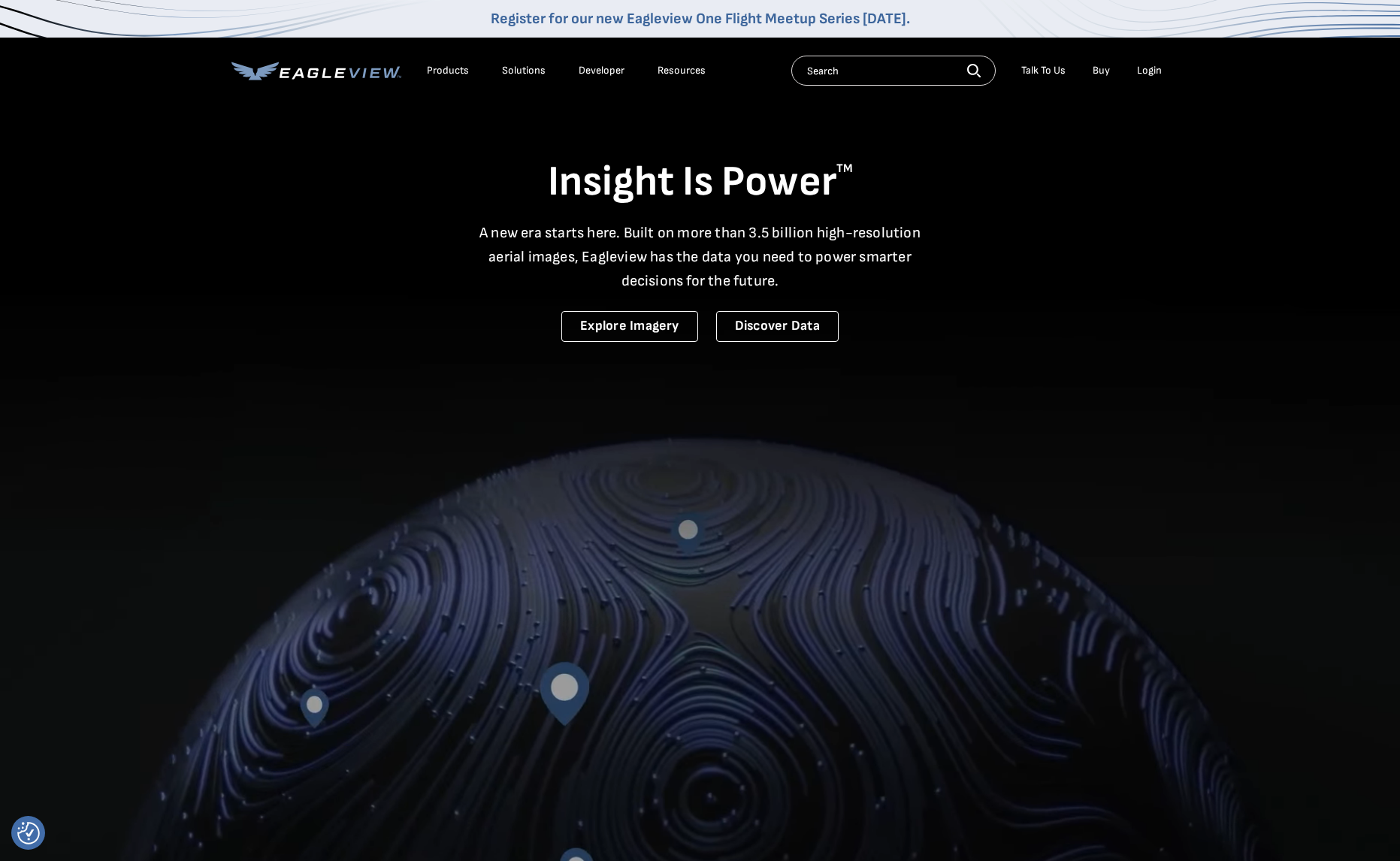
click at [657, 19] on link "Register for our new Eagleview One Flight Meetup Series [DATE]." at bounding box center [700, 19] width 419 height 18
